Goal: Find specific page/section: Find specific page/section

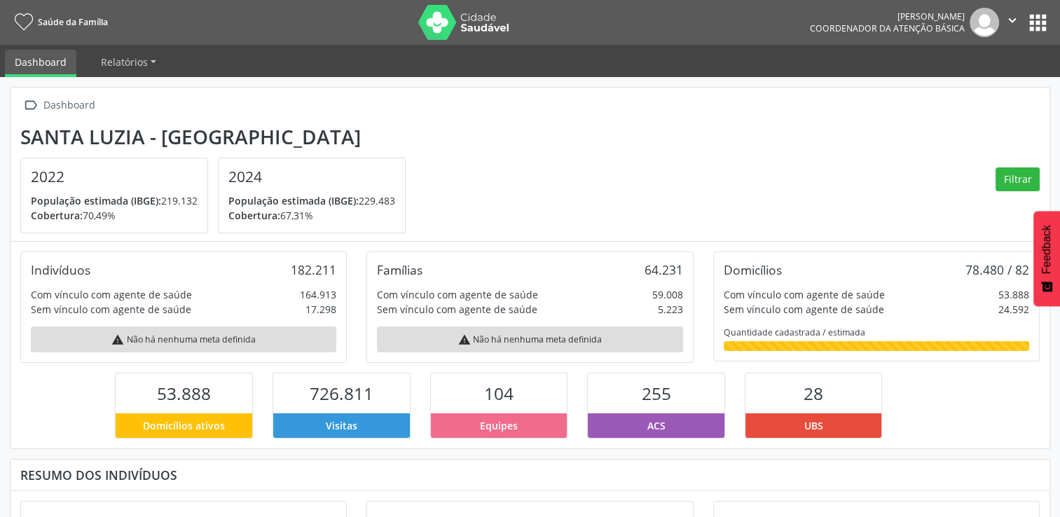
click at [1039, 37] on nav "Saúde da Família [PERSON_NAME] Coordenador da Atenção Básica  Configurações Sa…" at bounding box center [530, 22] width 1060 height 45
click at [119, 64] on span "Relatórios" at bounding box center [124, 61] width 47 height 13
click at [149, 94] on link "Desfechos da visita" at bounding box center [152, 95] width 120 height 25
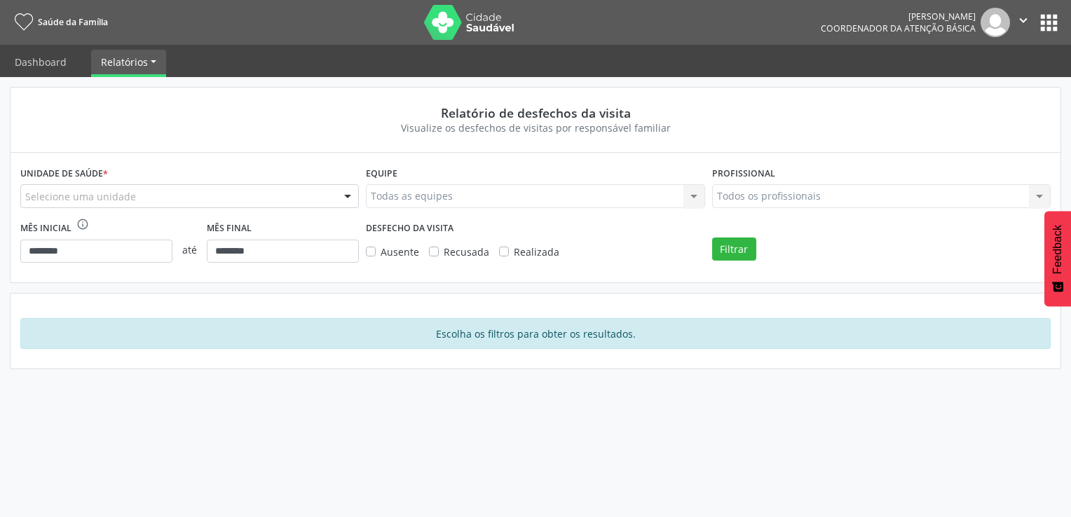
click at [350, 192] on div at bounding box center [347, 197] width 21 height 24
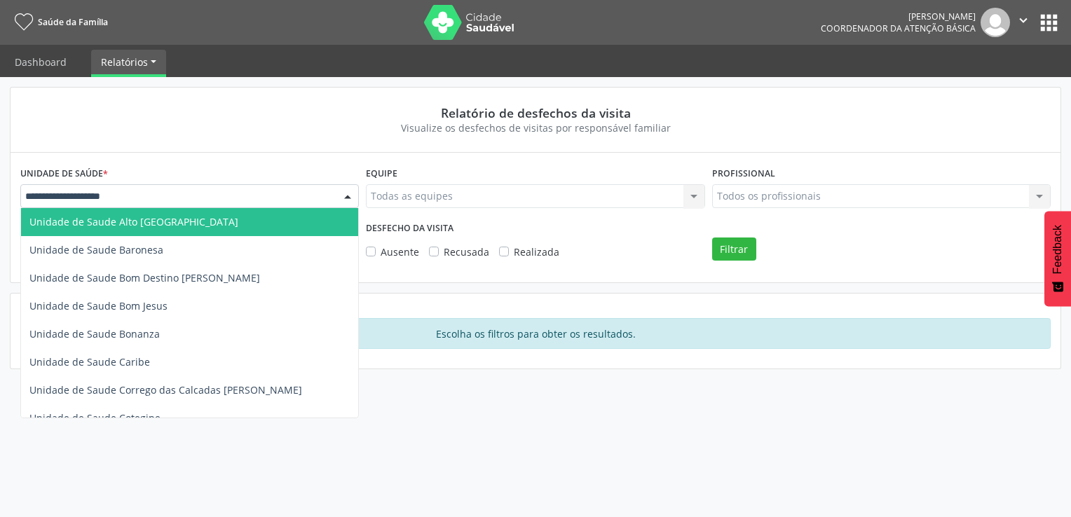
click at [283, 226] on span "Unidade de Saude Alto [GEOGRAPHIC_DATA]" at bounding box center [189, 222] width 337 height 28
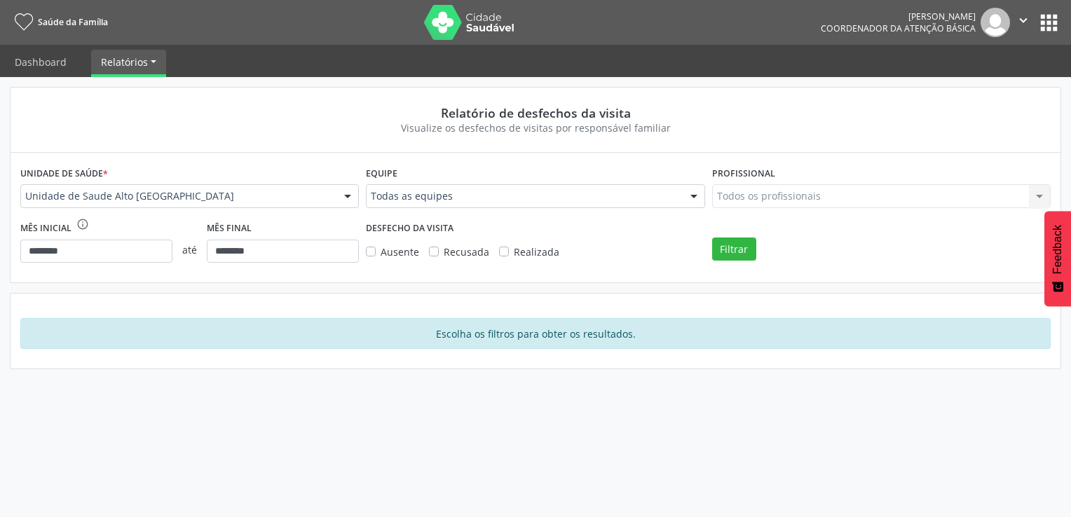
click at [881, 200] on div "Todos os profissionais Todos os profissionais Nenhum resultado encontrado para:…" at bounding box center [881, 196] width 338 height 24
click at [1041, 195] on div "Todos os profissionais Todos os profissionais Nenhum resultado encontrado para:…" at bounding box center [881, 196] width 338 height 24
click at [740, 252] on button "Filtrar" at bounding box center [734, 250] width 44 height 24
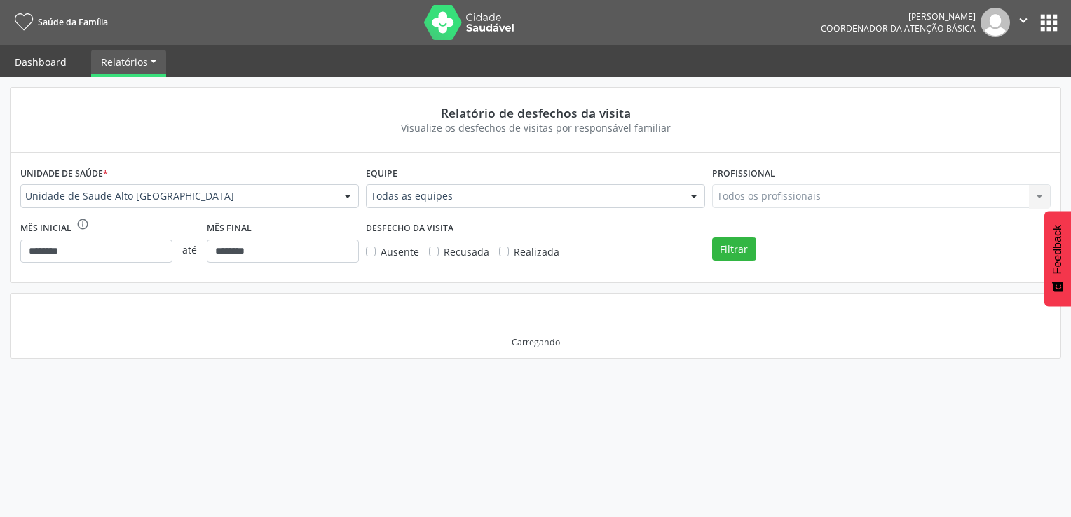
click at [52, 65] on link "Dashboard" at bounding box center [40, 62] width 71 height 25
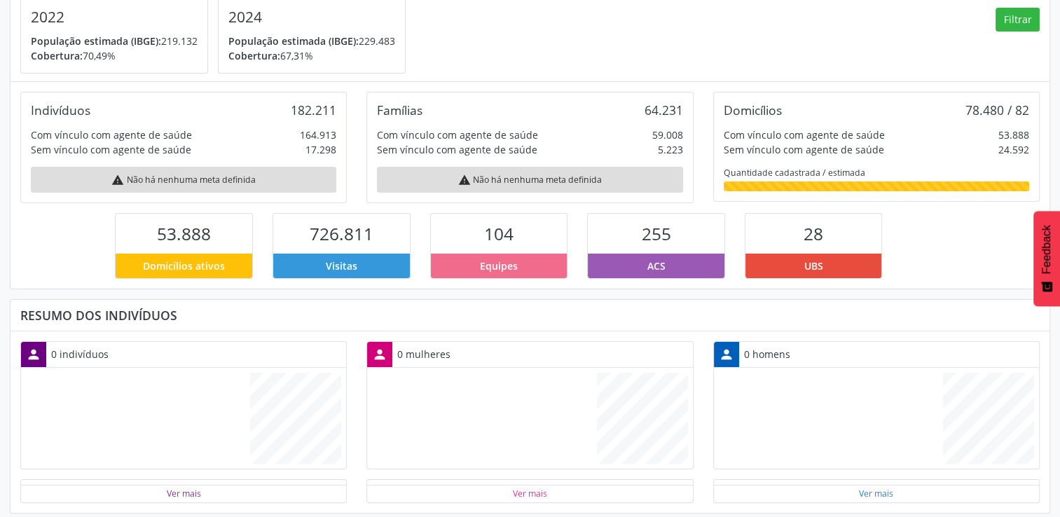
scroll to position [163, 0]
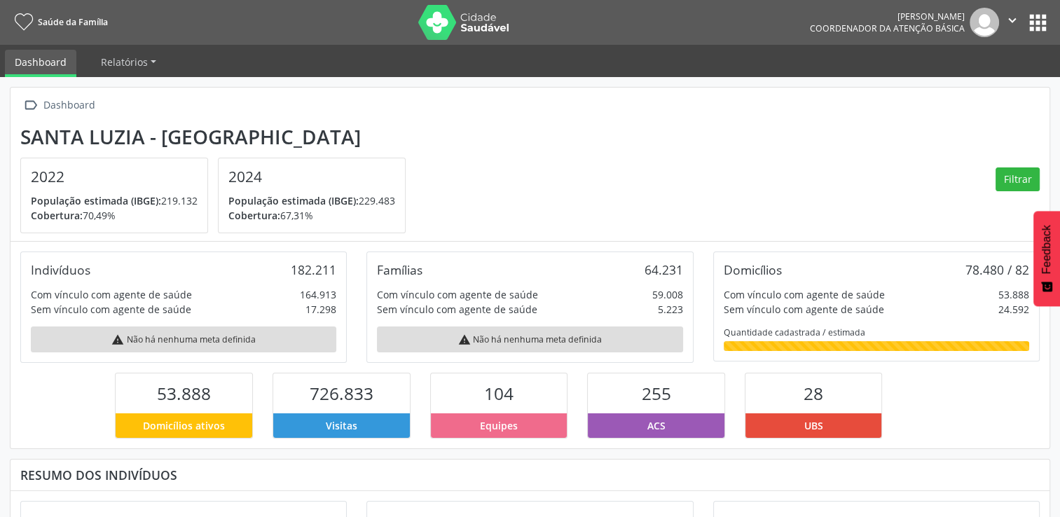
click at [1038, 21] on button "apps" at bounding box center [1038, 23] width 25 height 25
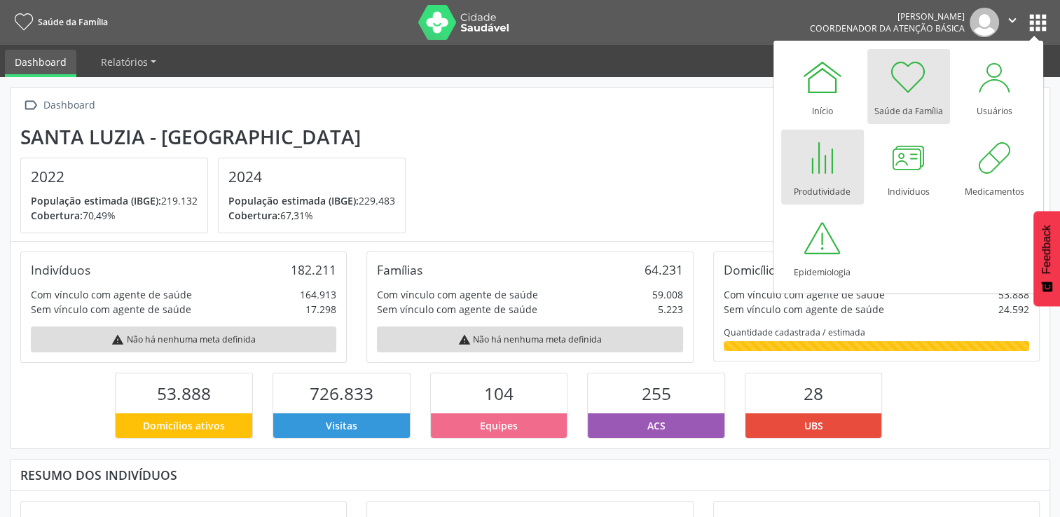
click at [814, 179] on div "Produtividade" at bounding box center [822, 188] width 57 height 19
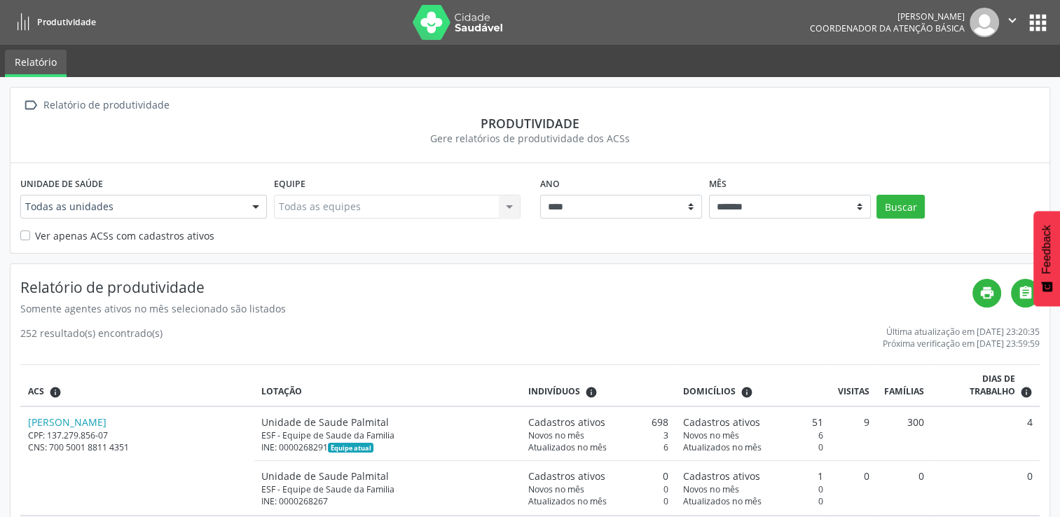
click at [252, 206] on div at bounding box center [255, 208] width 21 height 24
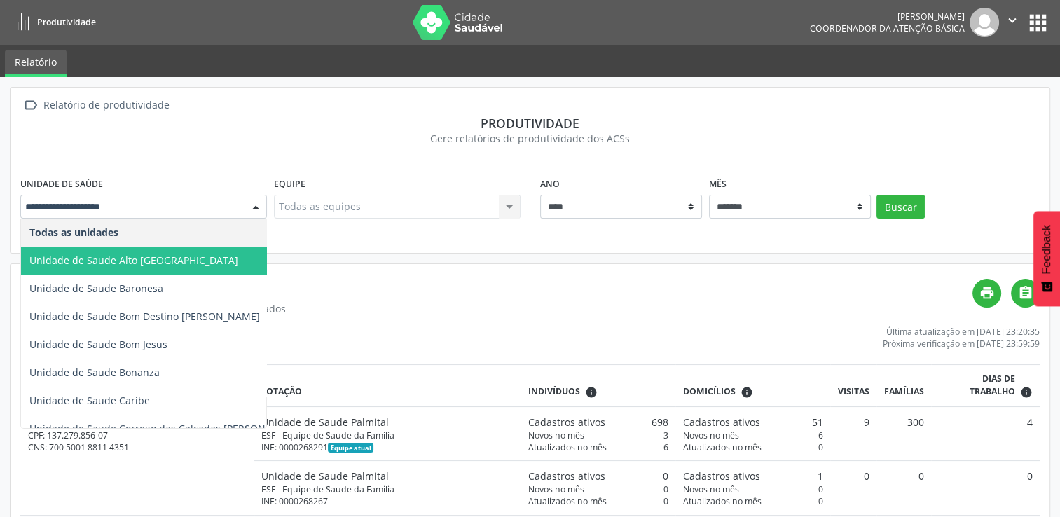
click at [186, 262] on span "Unidade de Saude Alto [GEOGRAPHIC_DATA]" at bounding box center [133, 260] width 209 height 13
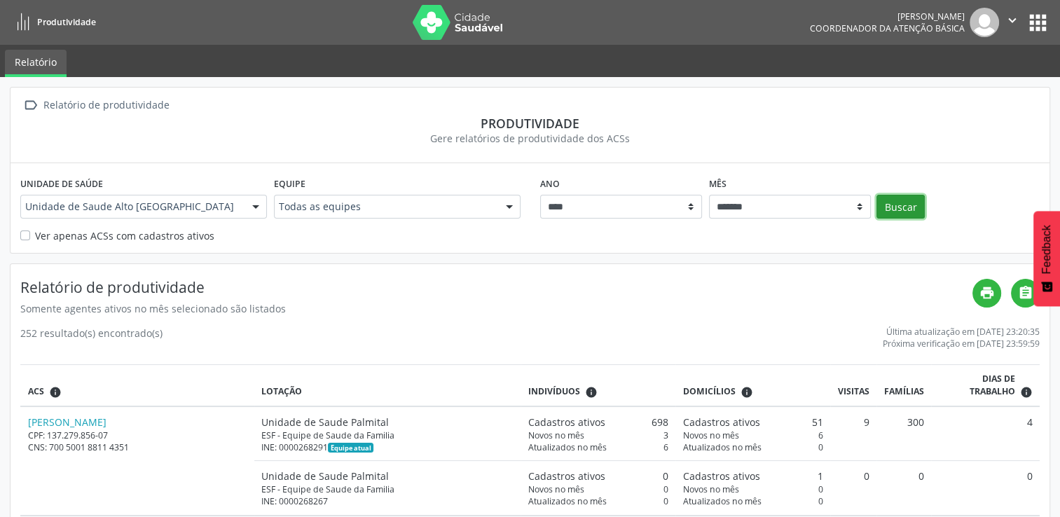
click at [900, 208] on button "Buscar" at bounding box center [901, 207] width 48 height 24
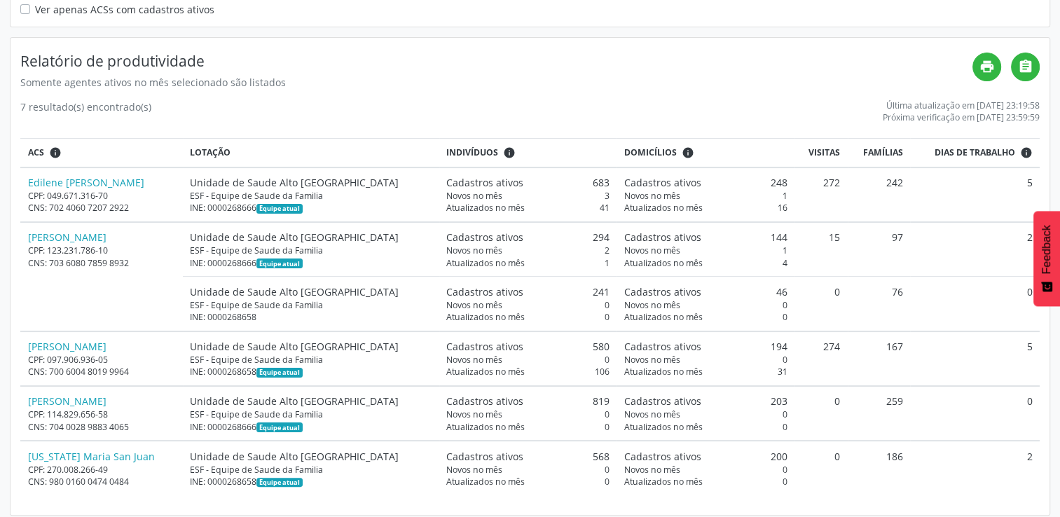
scroll to position [231, 0]
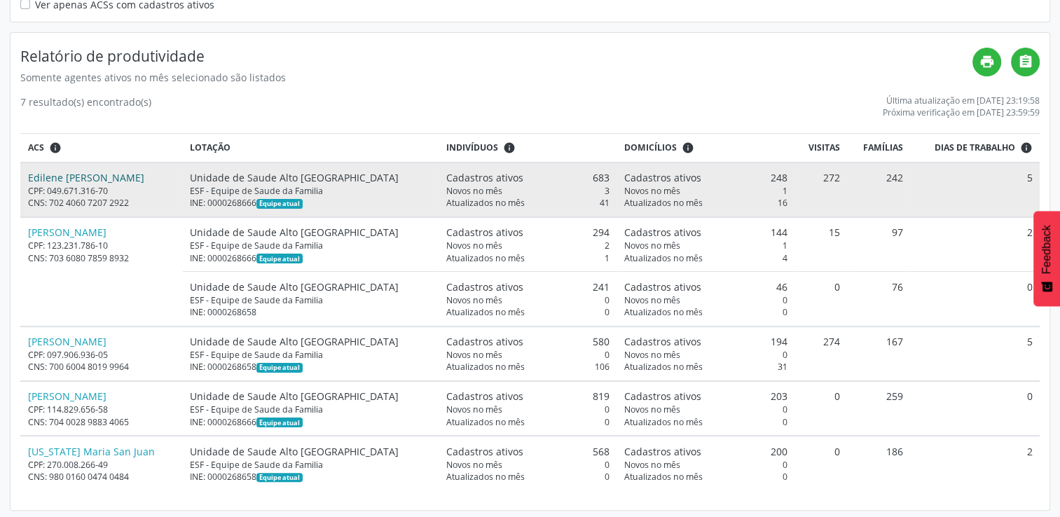
click at [115, 174] on link "Edilene Fernanda Ferreira da Costa" at bounding box center [86, 177] width 116 height 13
